Goal: Navigation & Orientation: Find specific page/section

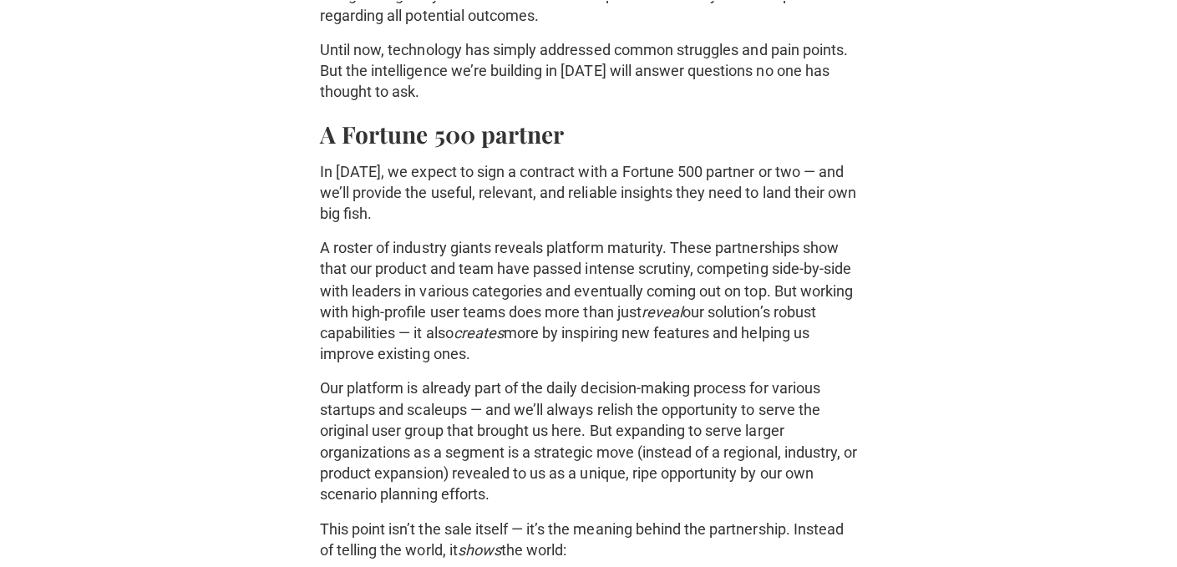
scroll to position [1486, 0]
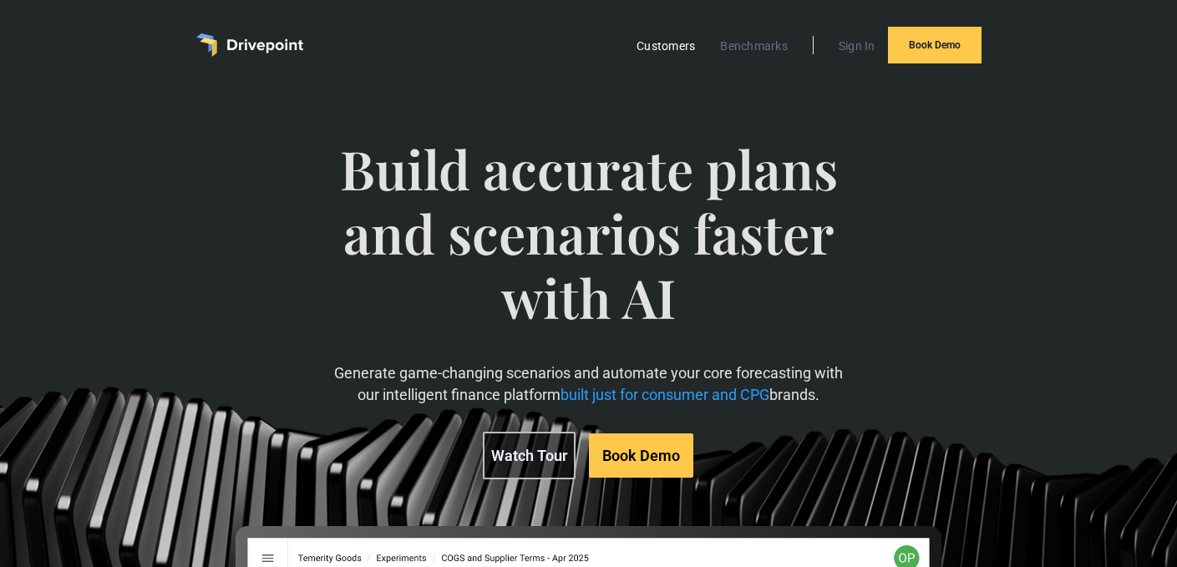
click at [668, 44] on link "Customers" at bounding box center [665, 46] width 75 height 22
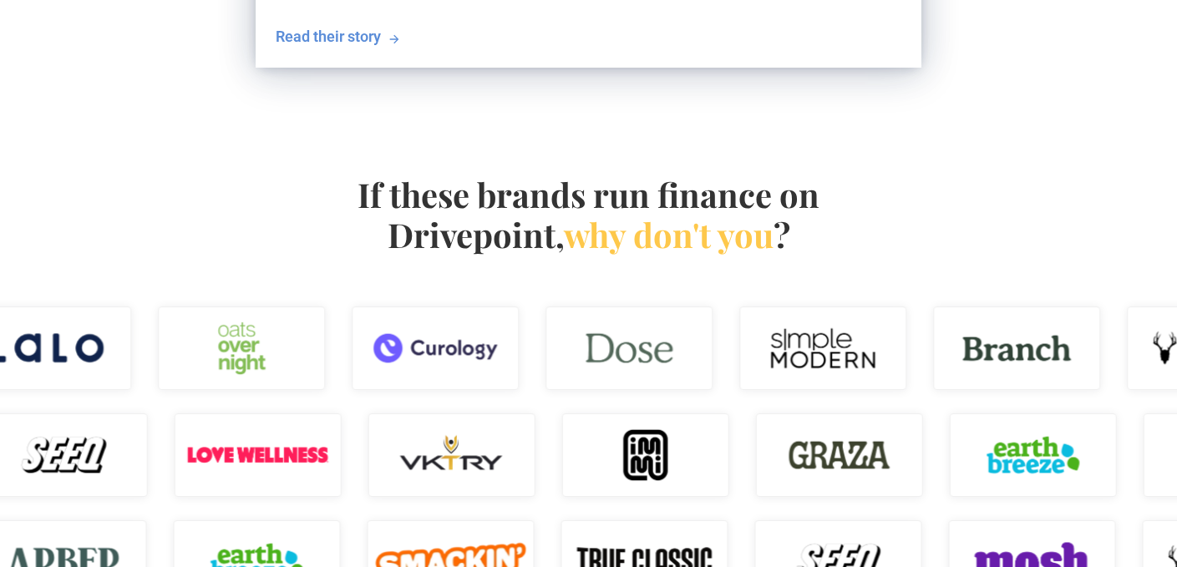
scroll to position [931, 0]
